Goal: Share content: Share content

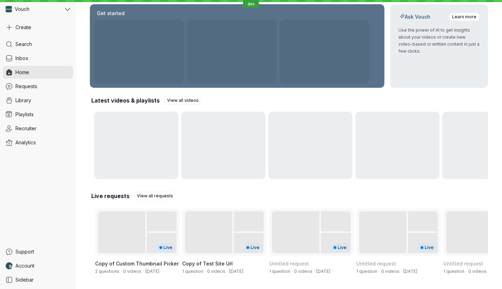
scroll to position [92, 0]
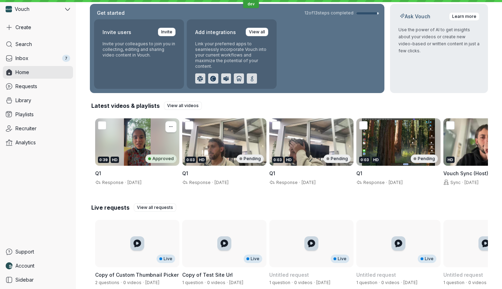
click at [138, 145] on div "0:39 HD Approved" at bounding box center [137, 141] width 84 height 47
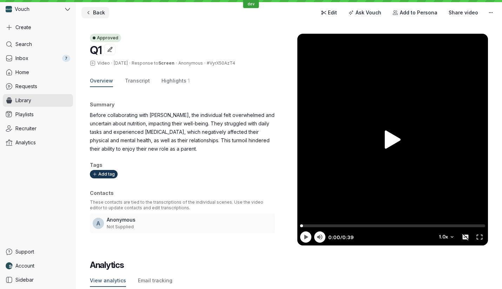
click at [97, 13] on span "Back" at bounding box center [99, 12] width 12 height 7
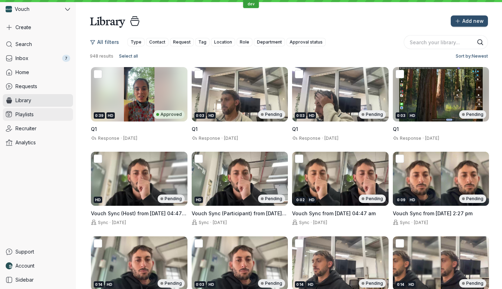
click at [44, 117] on link "Playlists" at bounding box center [38, 114] width 70 height 13
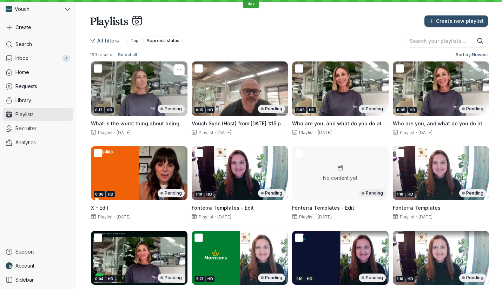
click at [128, 84] on div "0:17 HD Pending" at bounding box center [139, 88] width 97 height 54
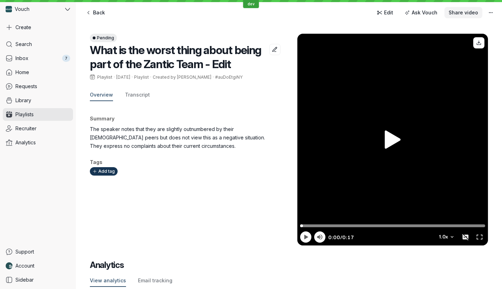
click at [461, 12] on span "Share video" at bounding box center [464, 12] width 30 height 7
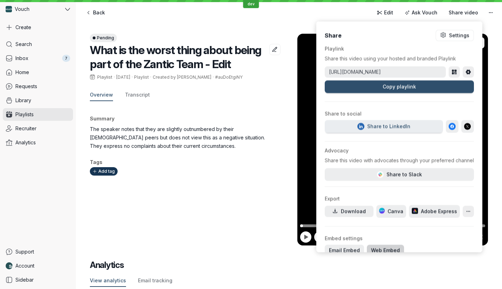
click at [371, 248] on span "Web Embed" at bounding box center [385, 250] width 29 height 7
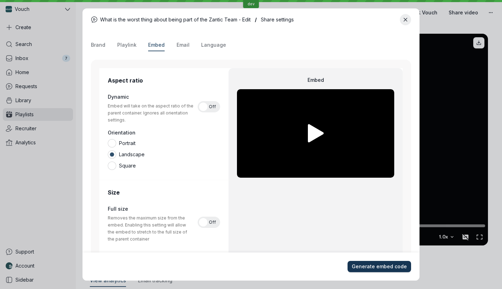
click at [397, 266] on span "Generate embed code" at bounding box center [379, 266] width 55 height 7
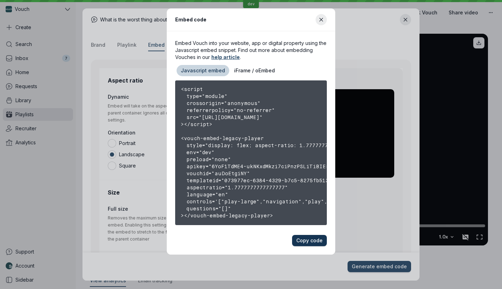
click at [305, 244] on button "Copy code" at bounding box center [309, 240] width 35 height 11
click at [320, 17] on icon "Close modal" at bounding box center [322, 20] width 6 height 6
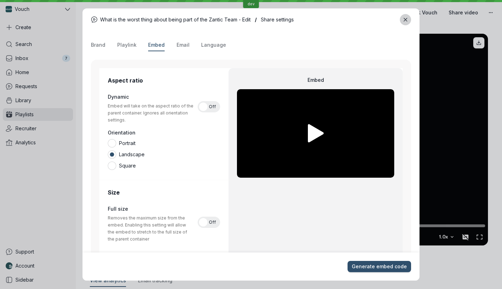
click at [401, 20] on button "Close modal" at bounding box center [405, 19] width 11 height 11
